Goal: Use online tool/utility: Utilize a website feature to perform a specific function

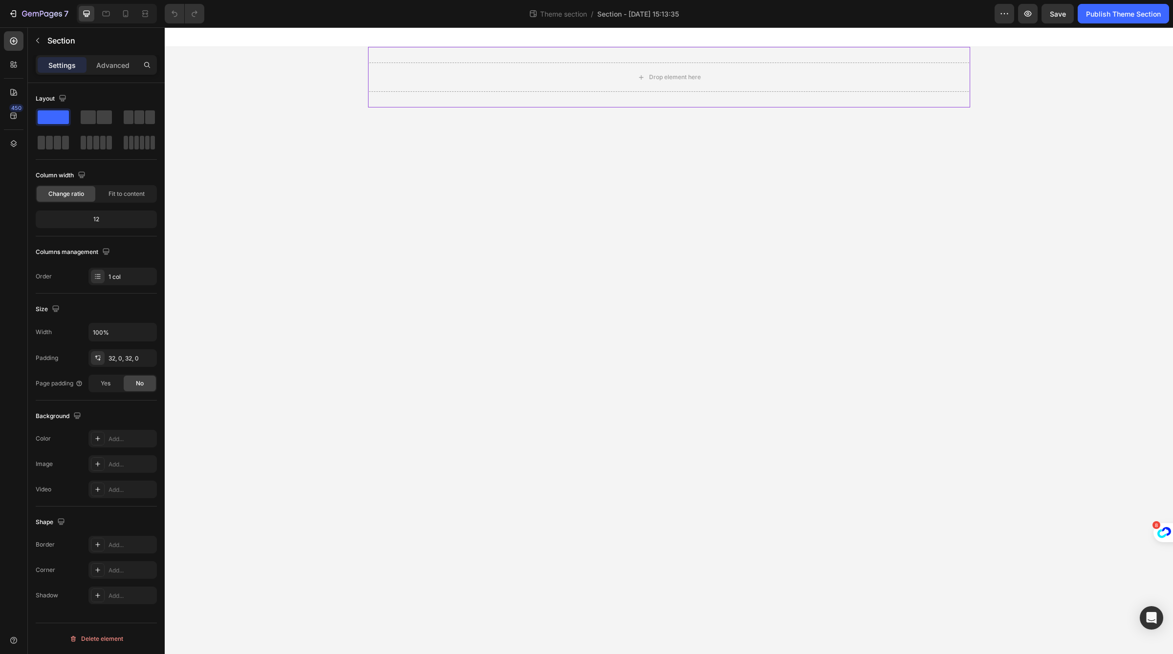
click at [464, 61] on div "Drop element here" at bounding box center [669, 77] width 602 height 61
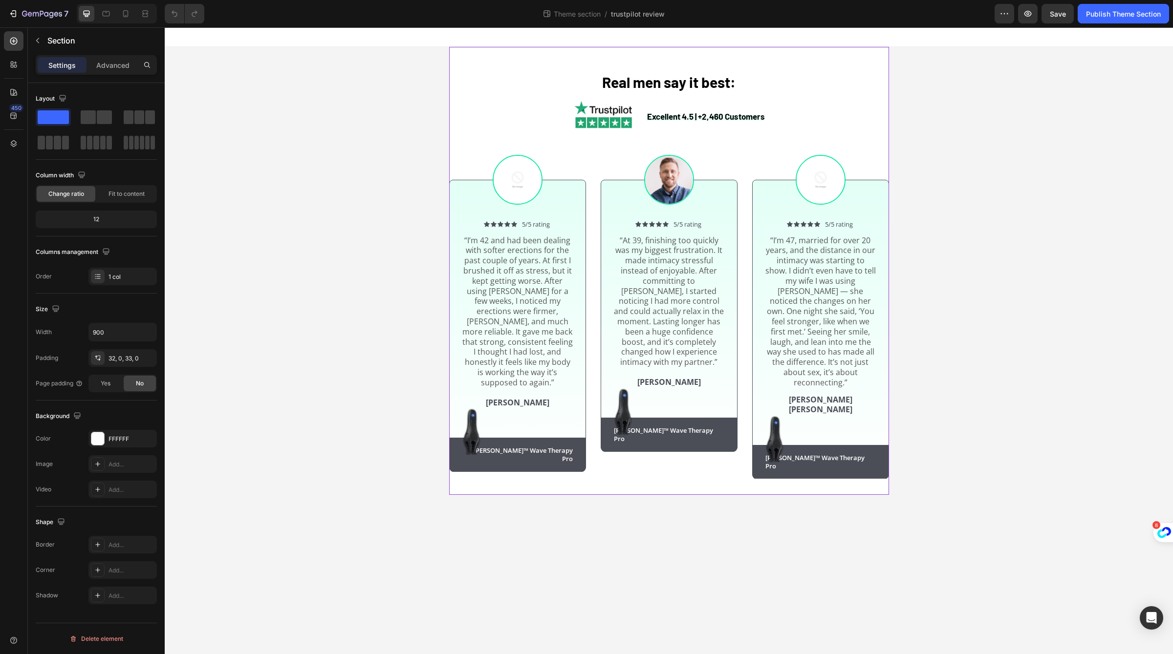
click at [549, 59] on div "Real men say it best: Heading Excellent 4.5 | +2,460 Customers Text Block Image…" at bounding box center [669, 271] width 440 height 448
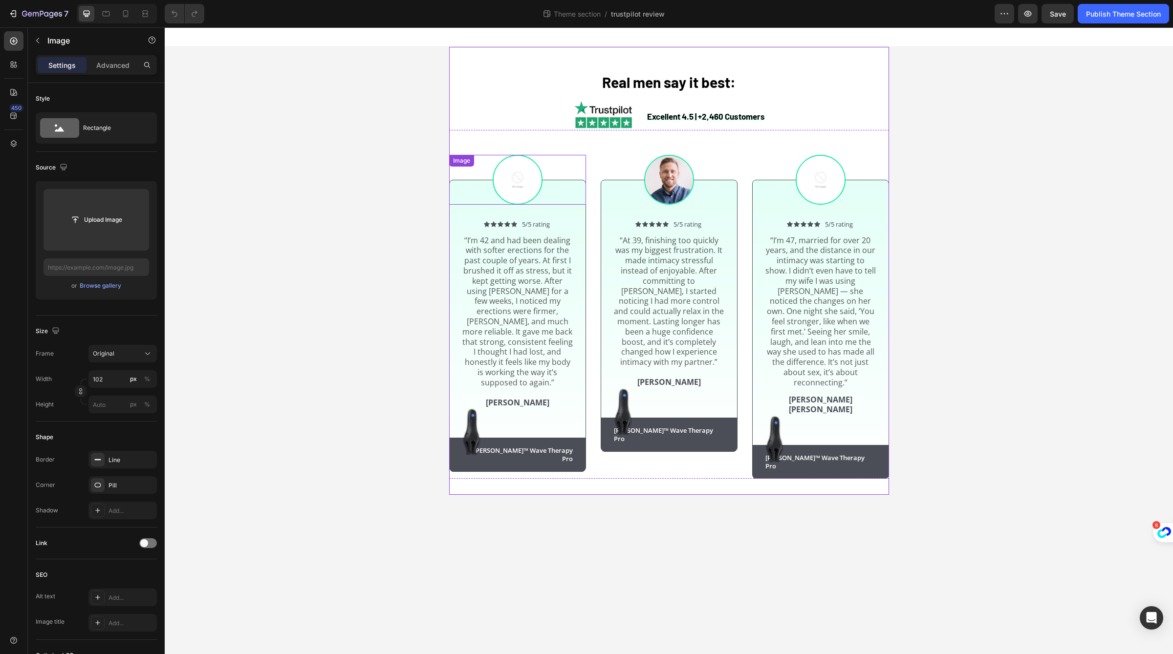
click at [530, 198] on img at bounding box center [517, 180] width 50 height 50
